Goal: Information Seeking & Learning: Learn about a topic

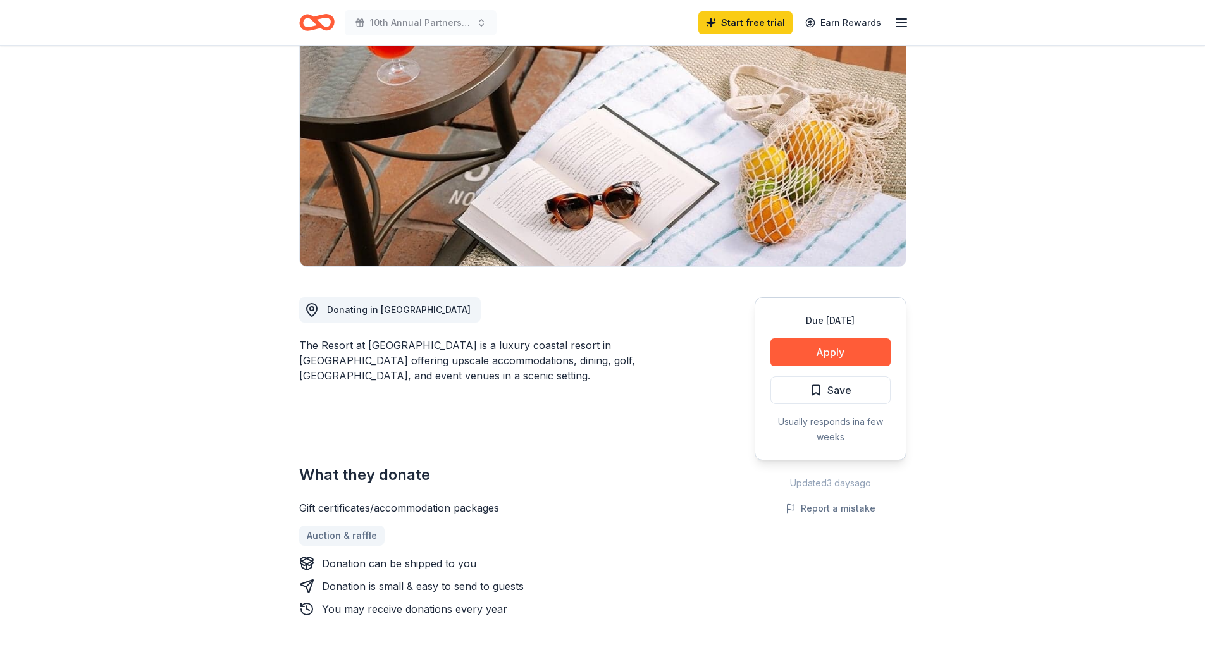
scroll to position [126, 0]
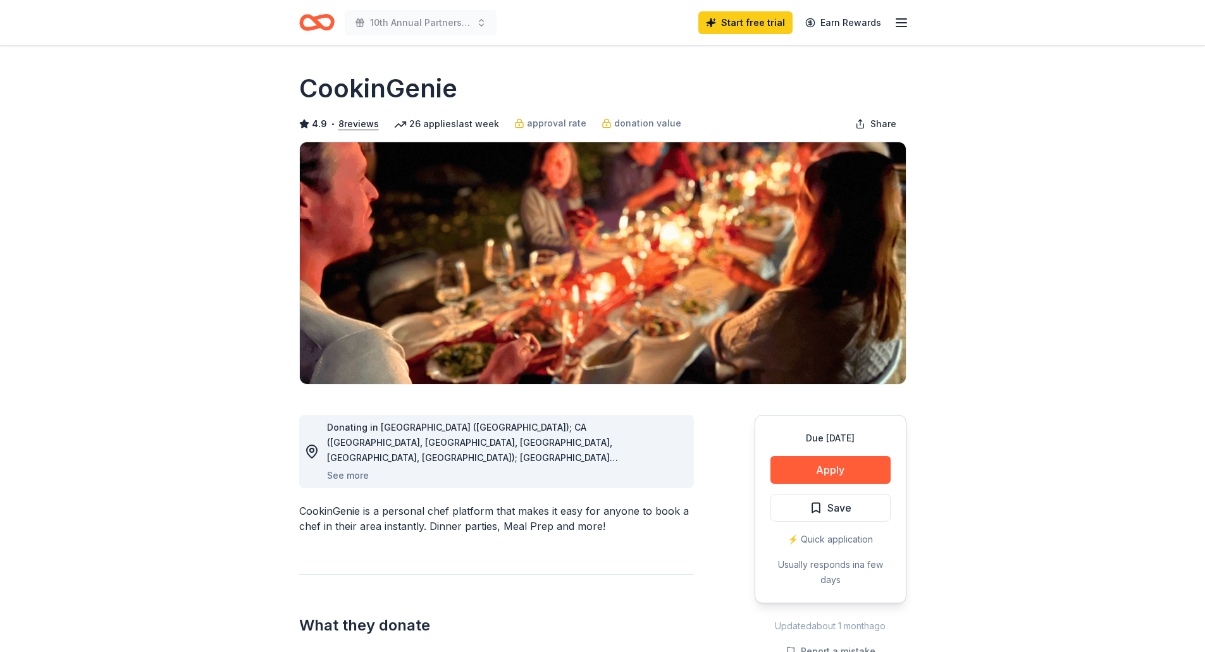
click at [906, 20] on icon "button" at bounding box center [901, 22] width 15 height 15
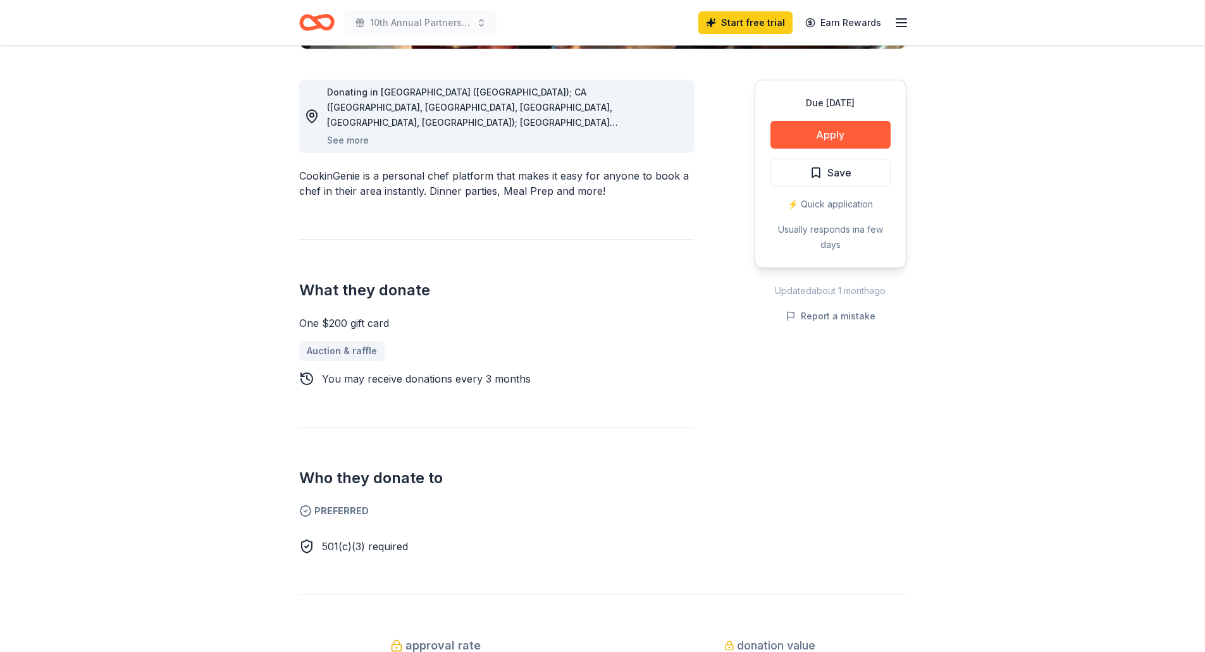
scroll to position [569, 0]
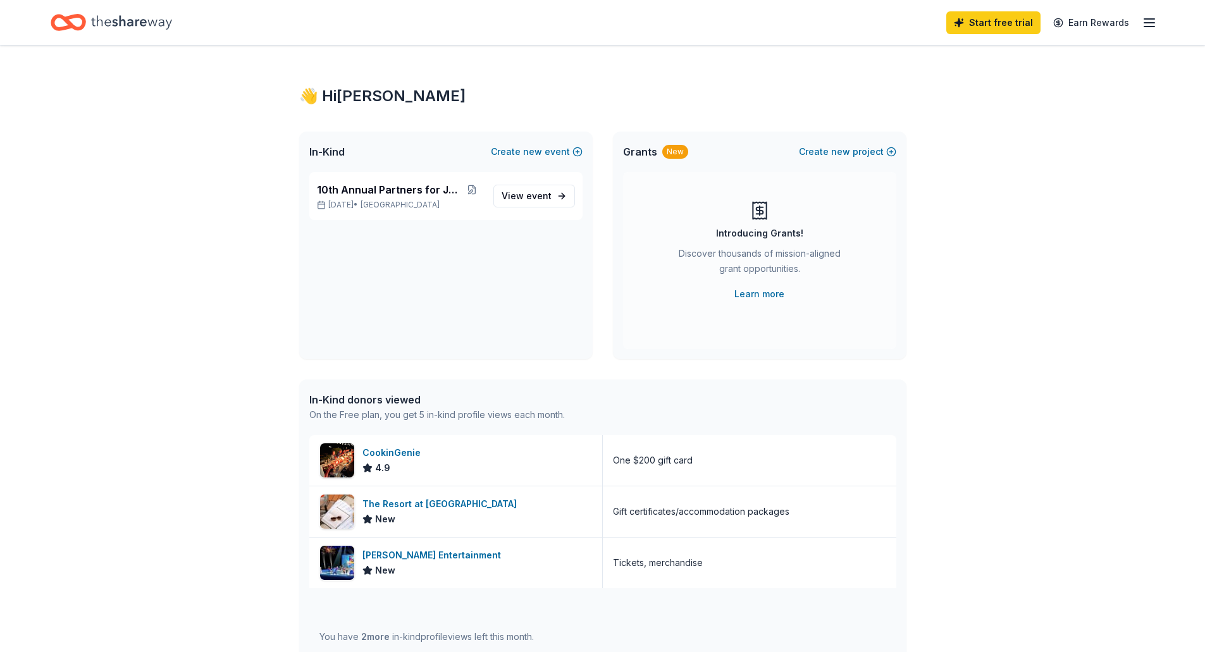
click at [126, 23] on icon "Home" at bounding box center [131, 22] width 81 height 26
click at [1149, 20] on icon "button" at bounding box center [1149, 22] width 15 height 15
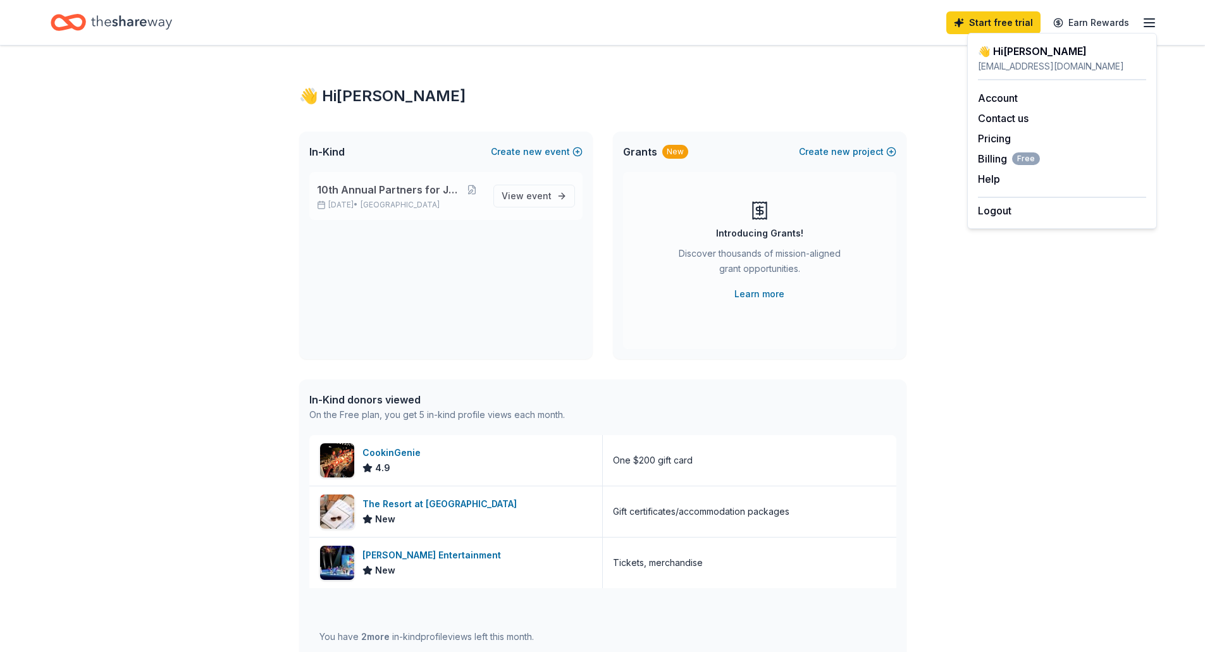
click at [352, 183] on span "10th Annual Partners for Justice" at bounding box center [389, 189] width 144 height 15
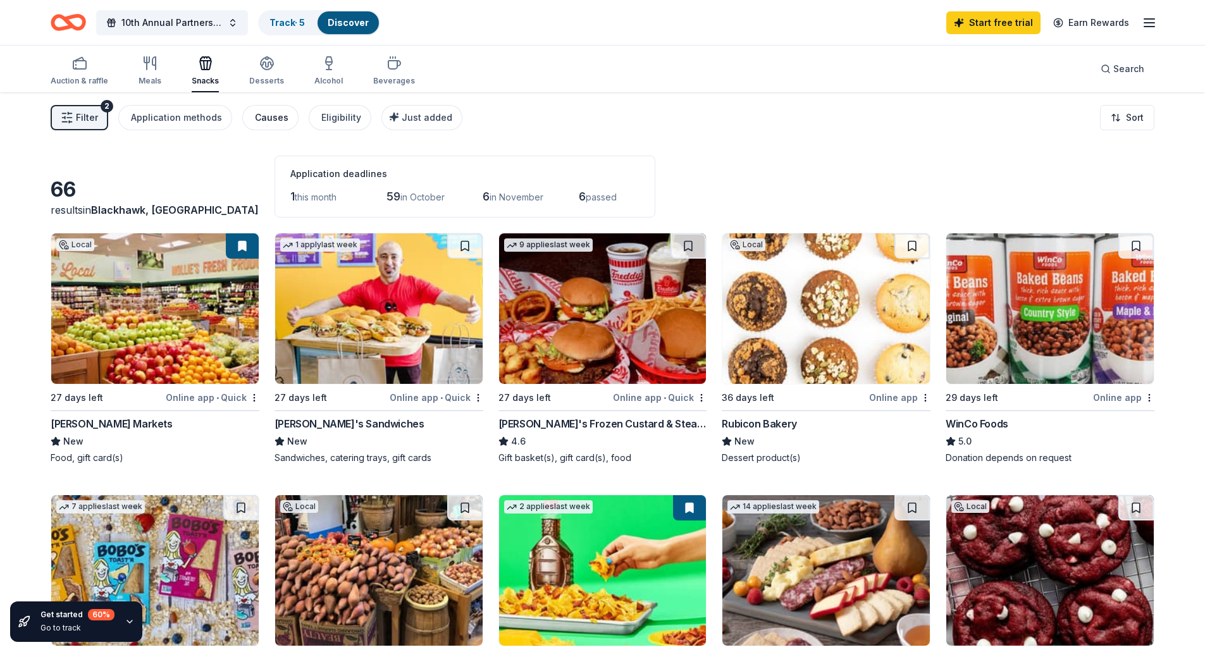
click at [255, 114] on div "Causes" at bounding box center [272, 117] width 34 height 15
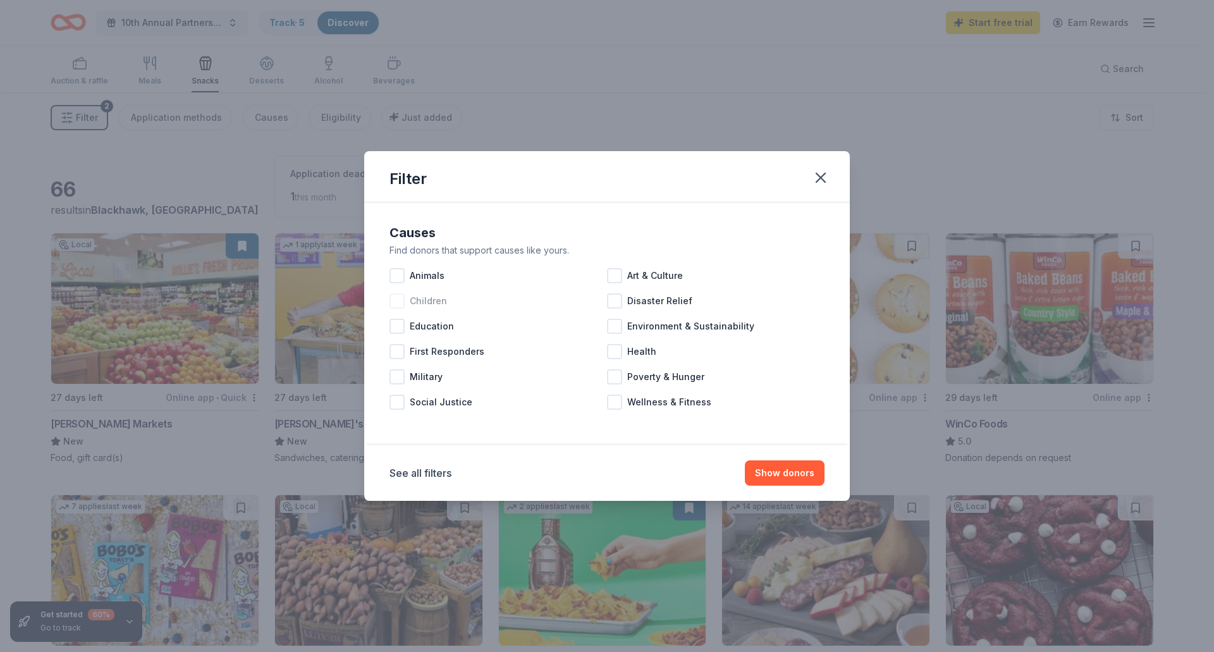
click at [400, 304] on div at bounding box center [397, 300] width 15 height 15
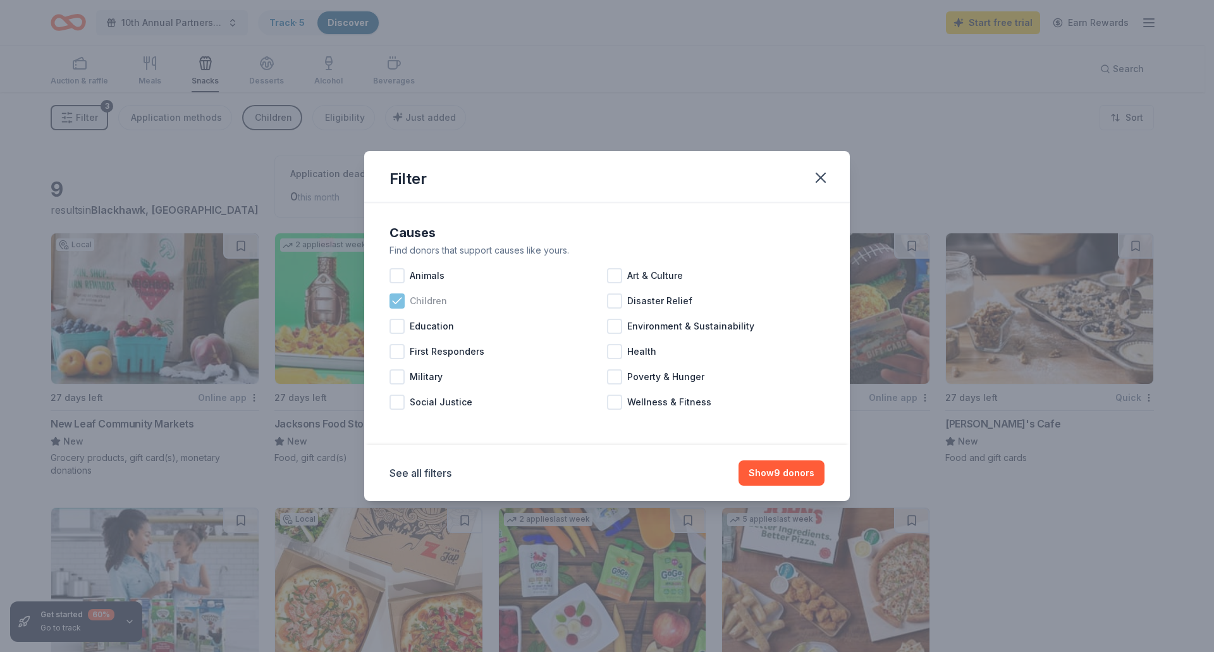
click at [397, 302] on icon at bounding box center [397, 301] width 8 height 6
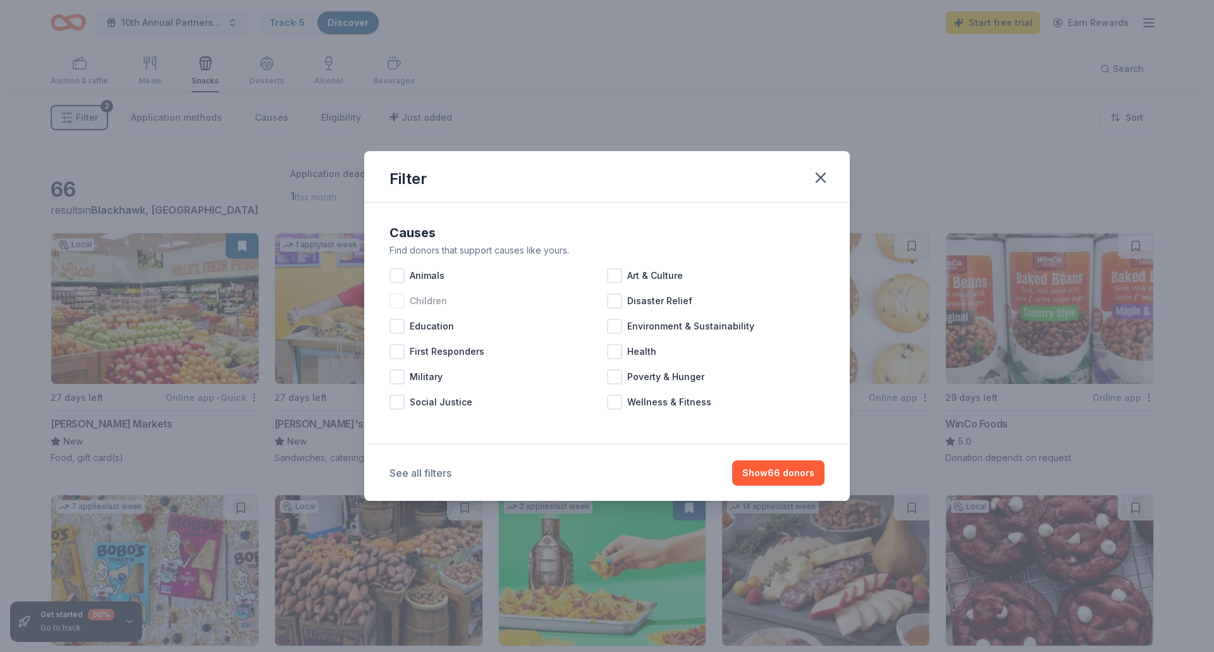
click at [412, 470] on button "See all filters" at bounding box center [421, 473] width 62 height 15
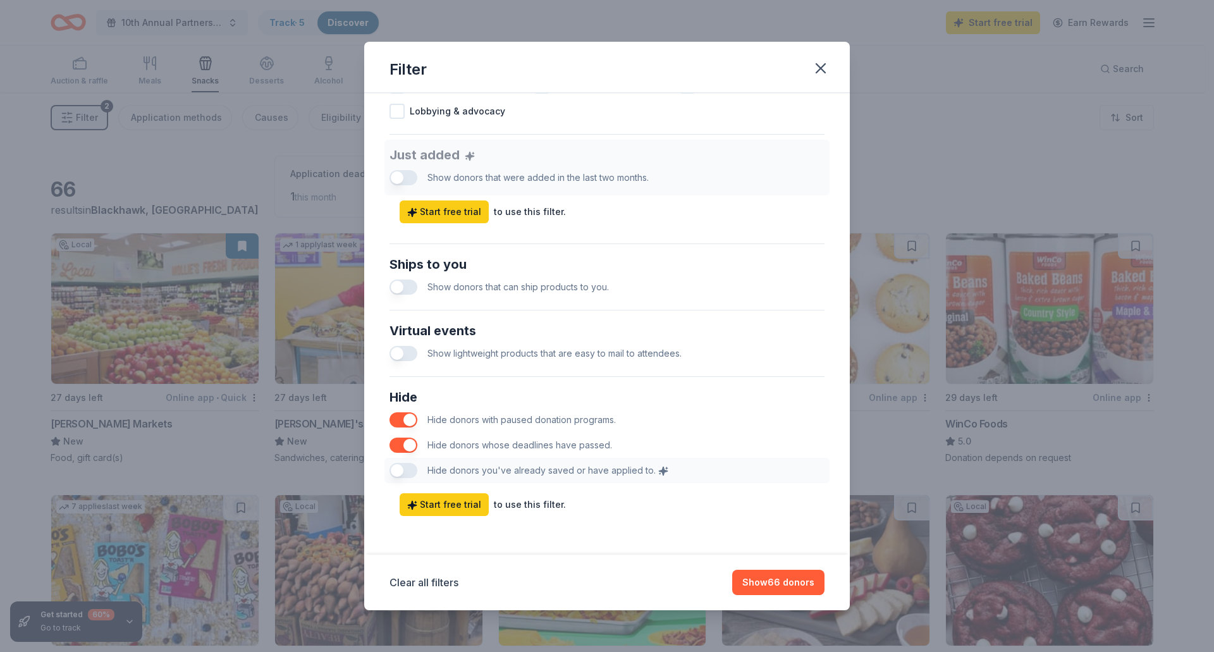
scroll to position [458, 0]
click at [396, 469] on div "Hide Hide donors with paused donation programs. Hide donors whose deadlines hav…" at bounding box center [607, 433] width 445 height 106
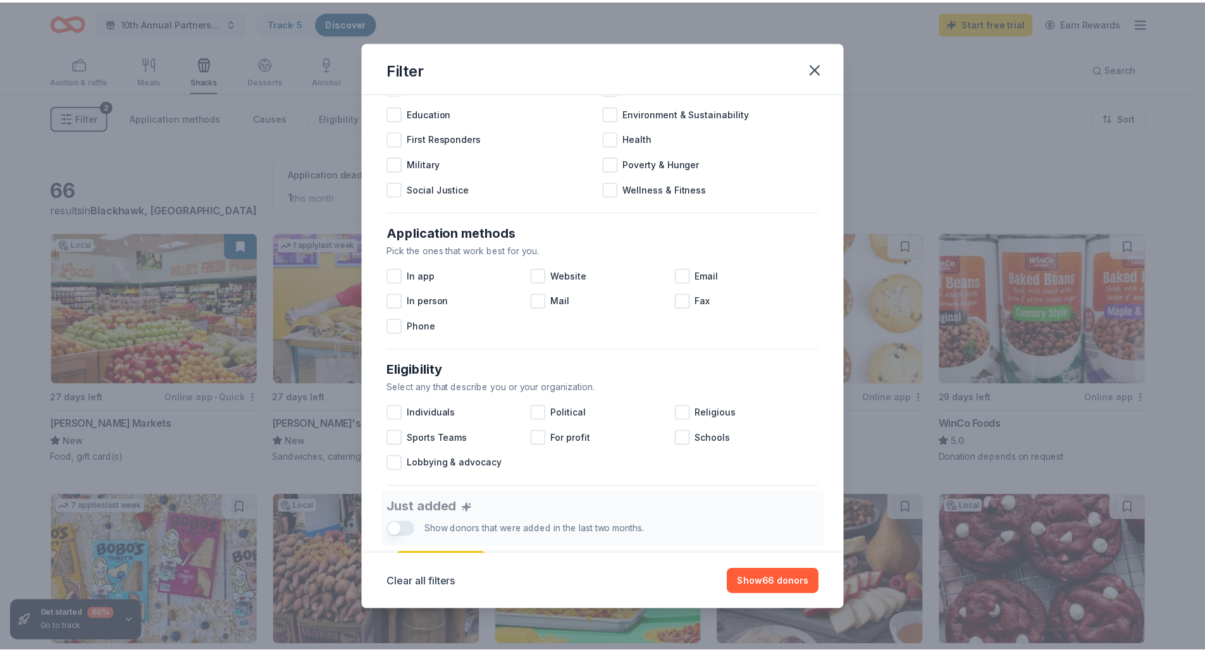
scroll to position [0, 0]
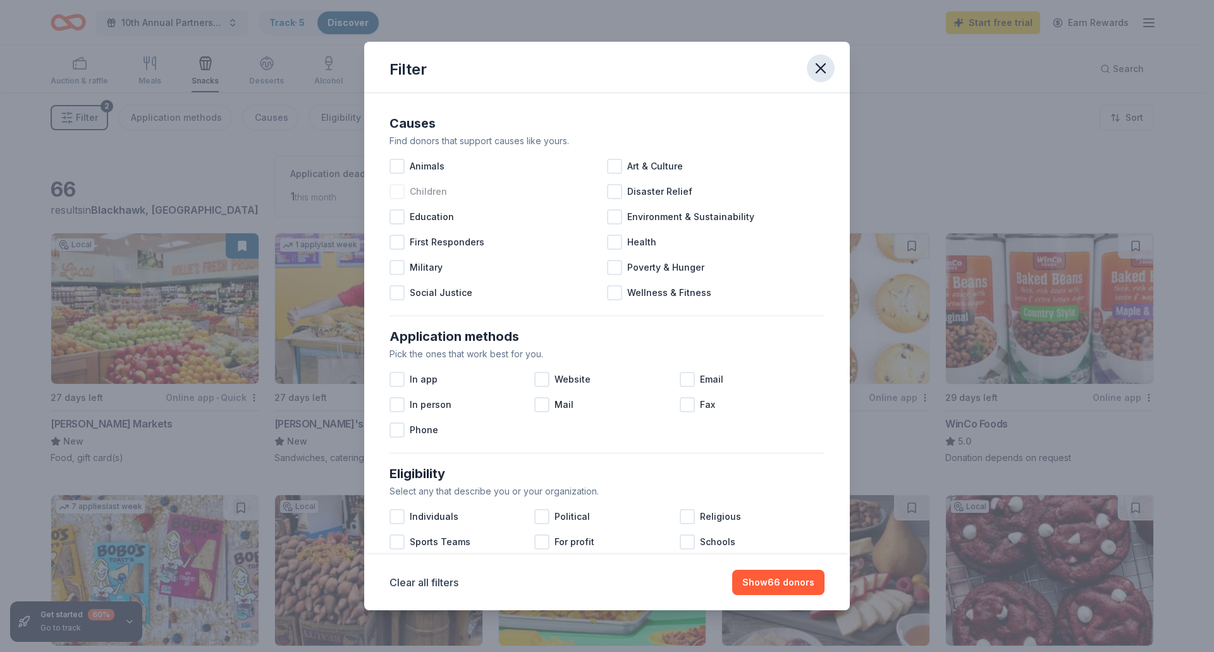
click at [820, 69] on icon "button" at bounding box center [821, 68] width 9 height 9
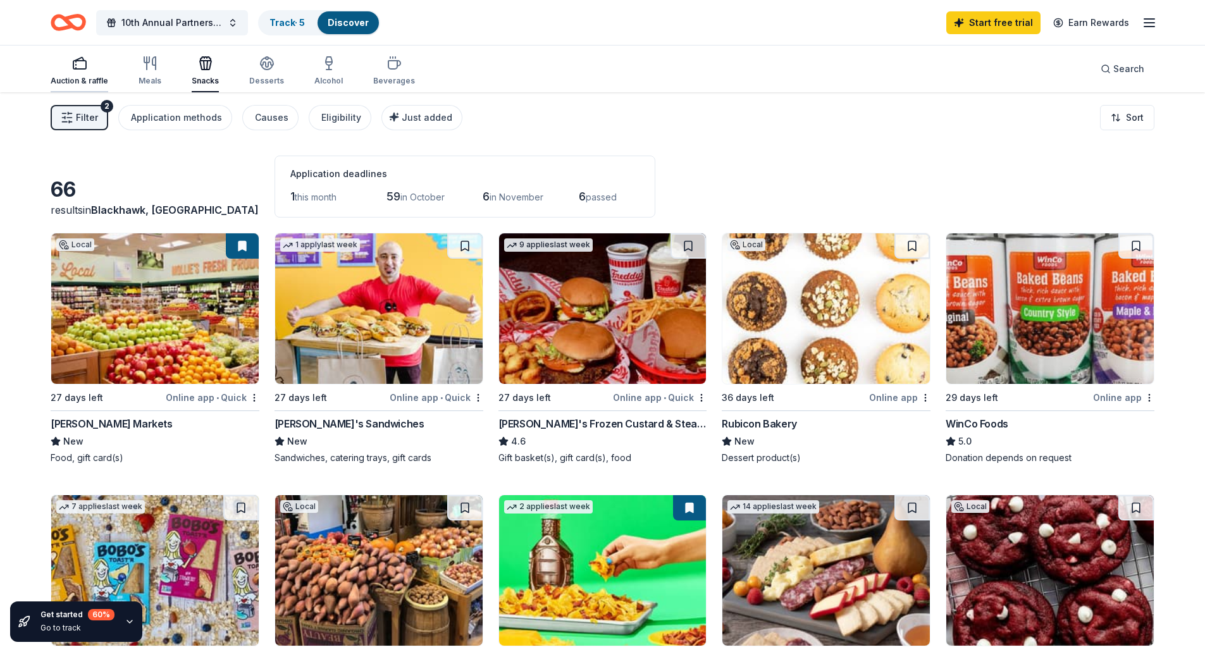
click at [63, 76] on div "Auction & raffle" at bounding box center [80, 81] width 58 height 10
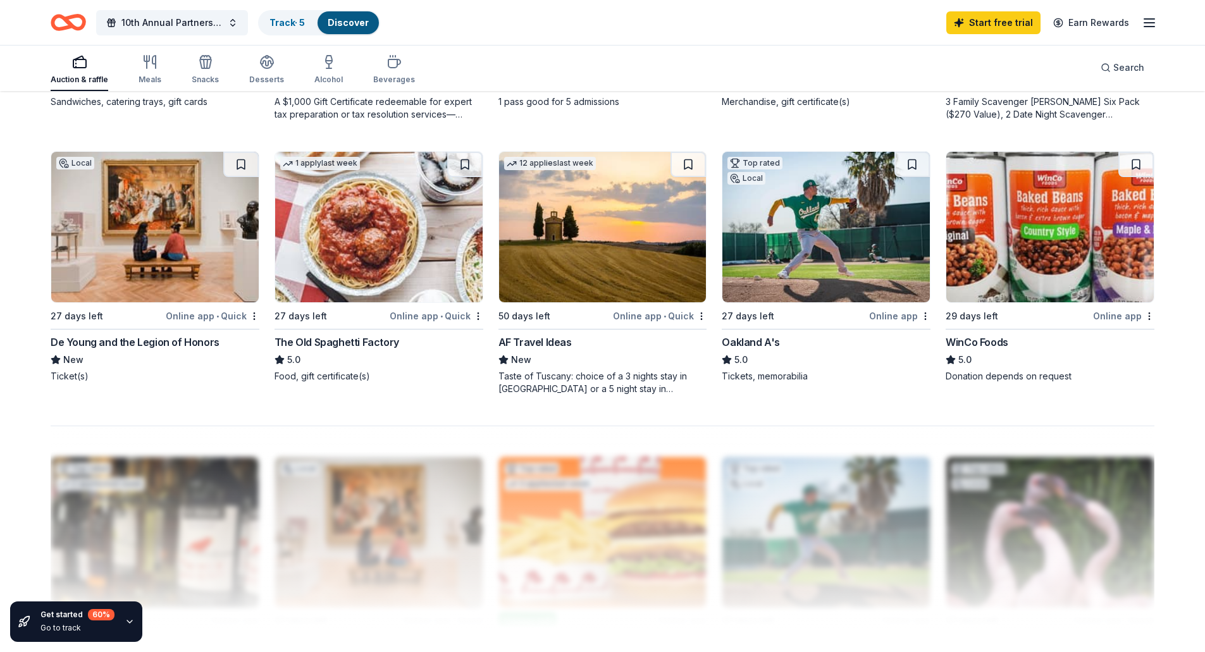
scroll to position [857, 0]
